Goal: Information Seeking & Learning: Find specific page/section

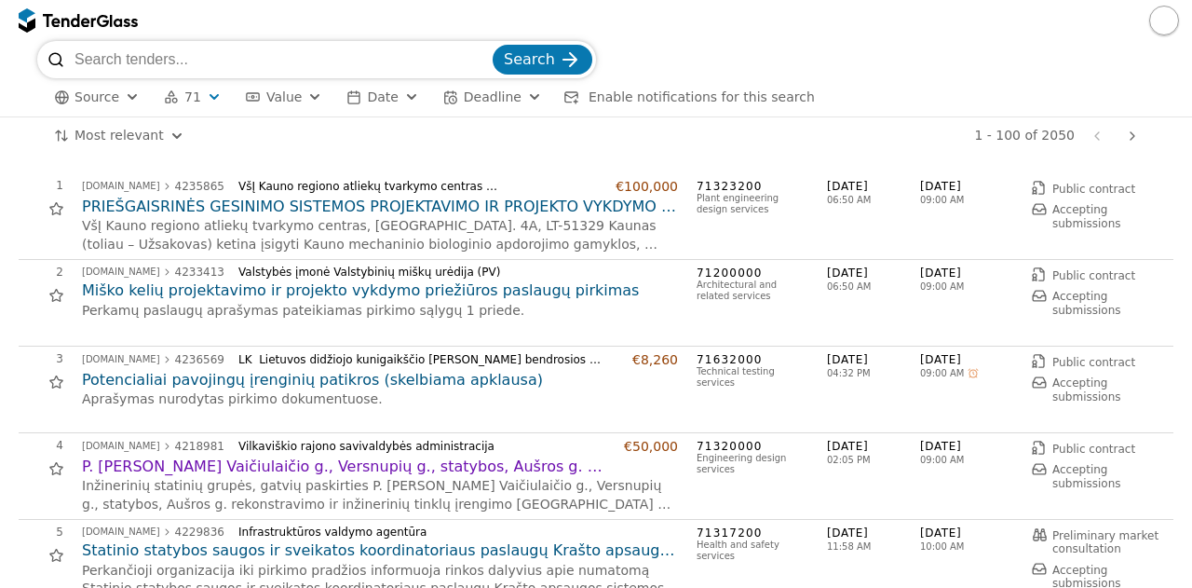
click at [202, 106] on button "71" at bounding box center [192, 97] width 73 height 23
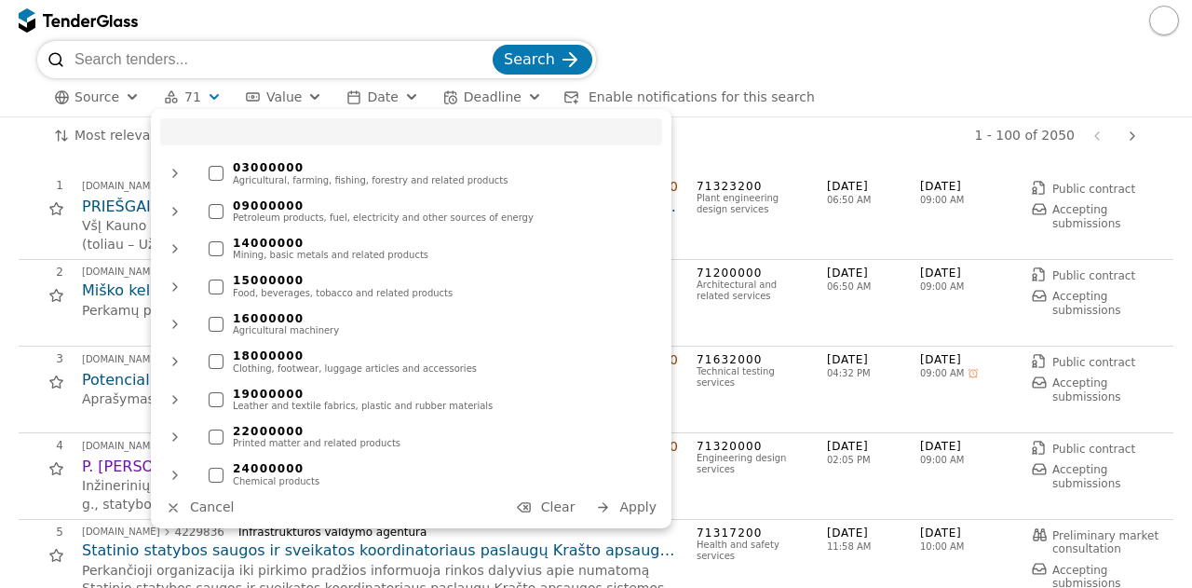
click at [557, 508] on span "Clear" at bounding box center [558, 506] width 34 height 15
click at [644, 499] on span "Apply" at bounding box center [637, 506] width 37 height 15
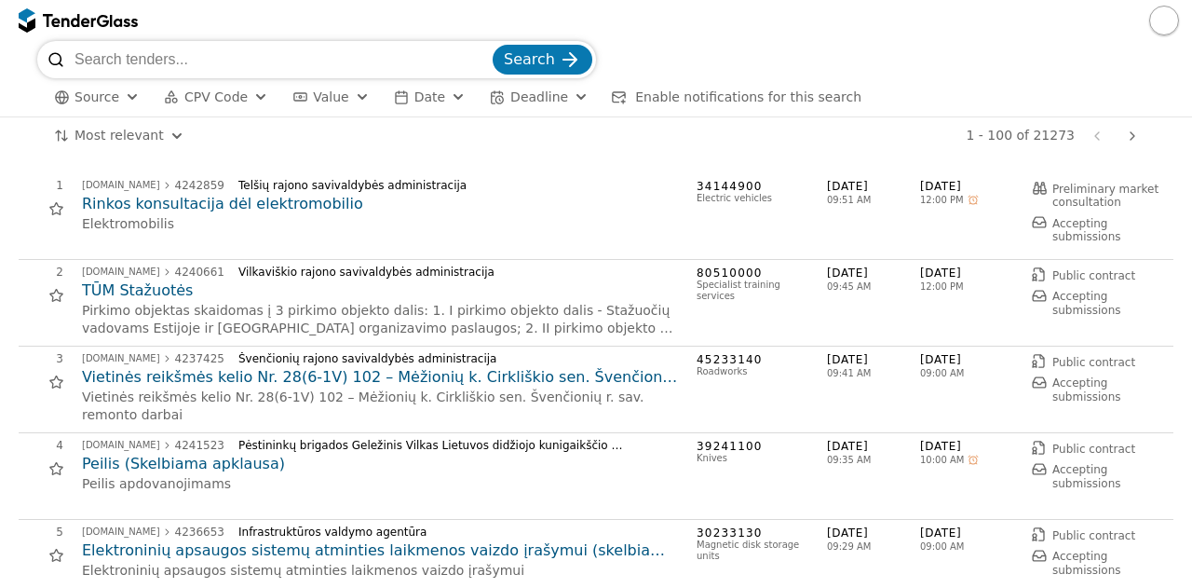
click at [247, 45] on input "search" at bounding box center [281, 59] width 414 height 37
type input "pav"
click at [493, 45] on button "Search" at bounding box center [543, 60] width 100 height 30
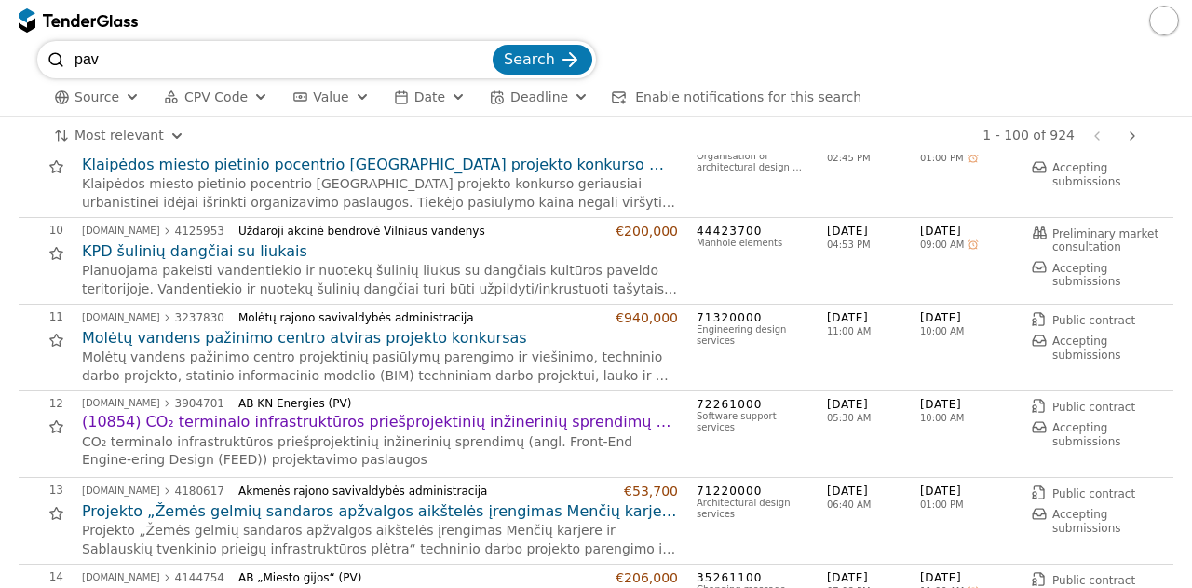
scroll to position [765, 0]
